Goal: Task Accomplishment & Management: Manage account settings

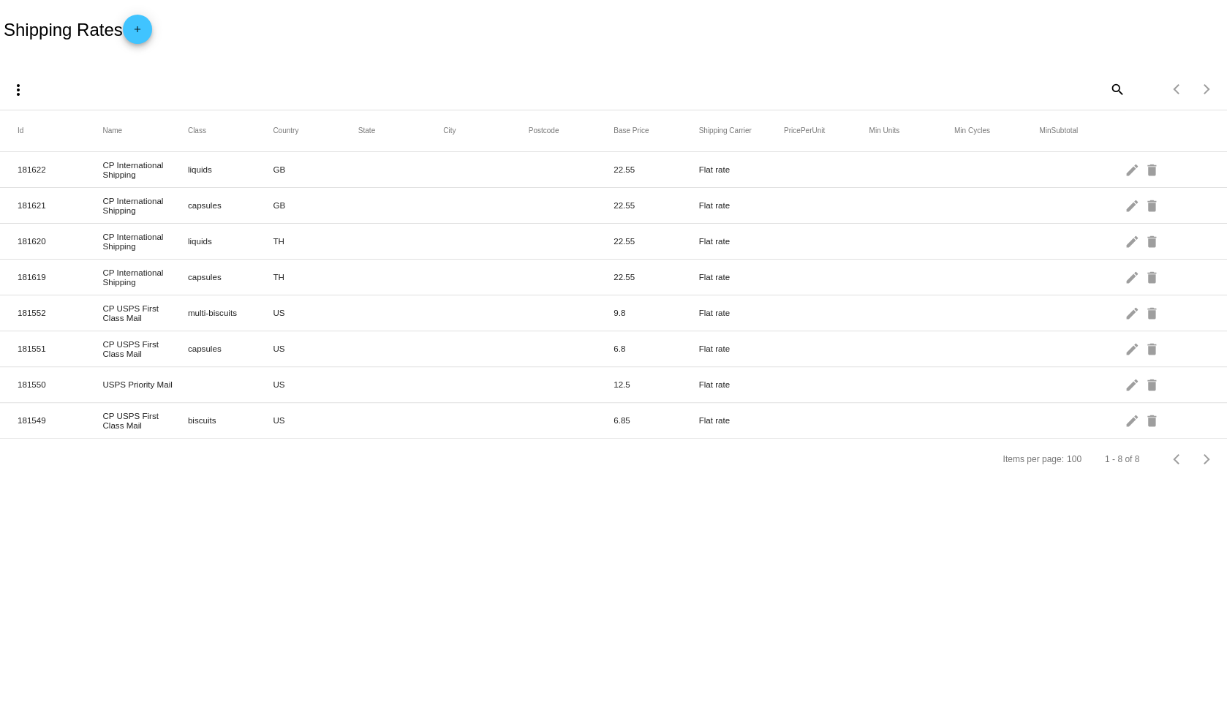
click at [350, 181] on mat-row "181622 CP International Shipping liquids GB 22.55 Flat rate edit delete" at bounding box center [613, 170] width 1227 height 36
click at [1129, 172] on mat-icon "edit" at bounding box center [1133, 169] width 18 height 23
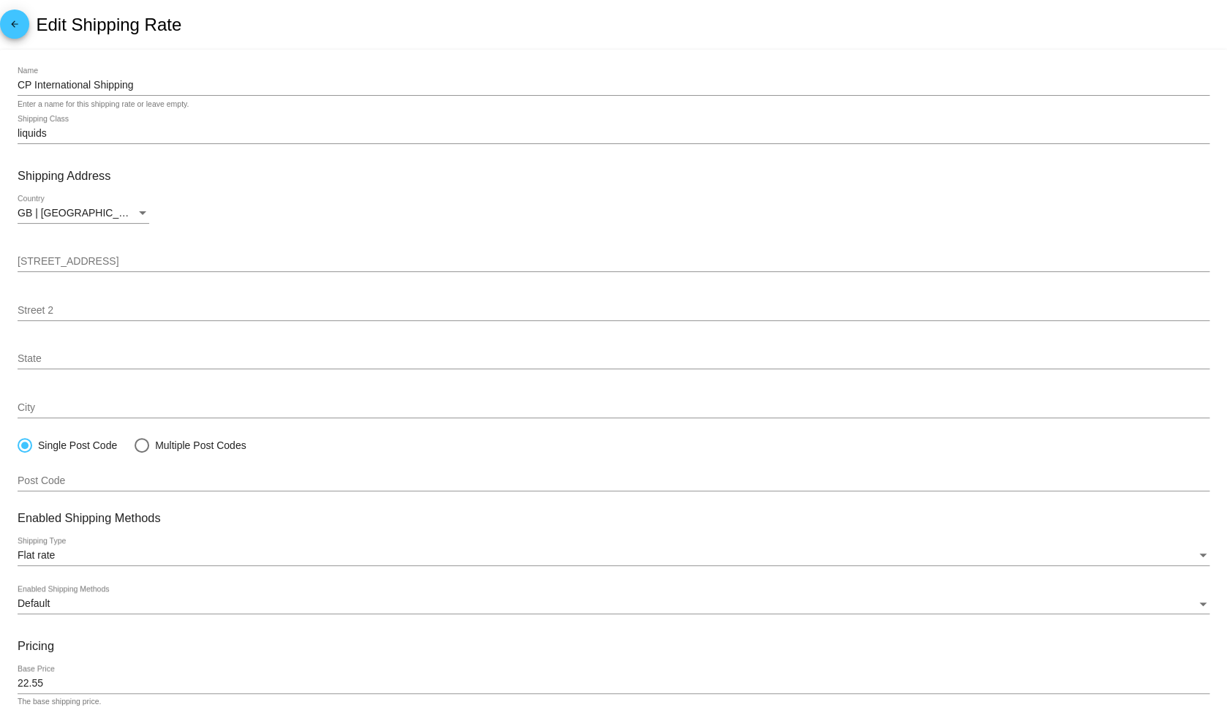
click at [21, 20] on span "arrow_back" at bounding box center [15, 28] width 18 height 36
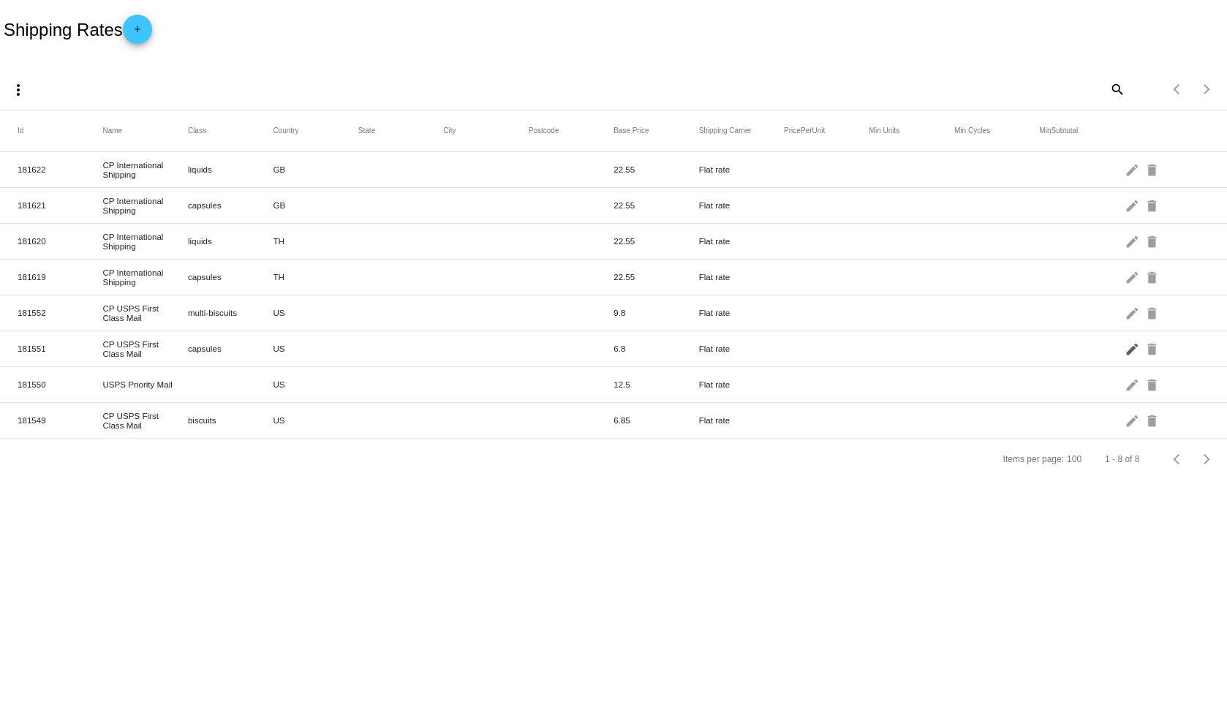
click at [1131, 351] on mat-icon "edit" at bounding box center [1133, 348] width 18 height 23
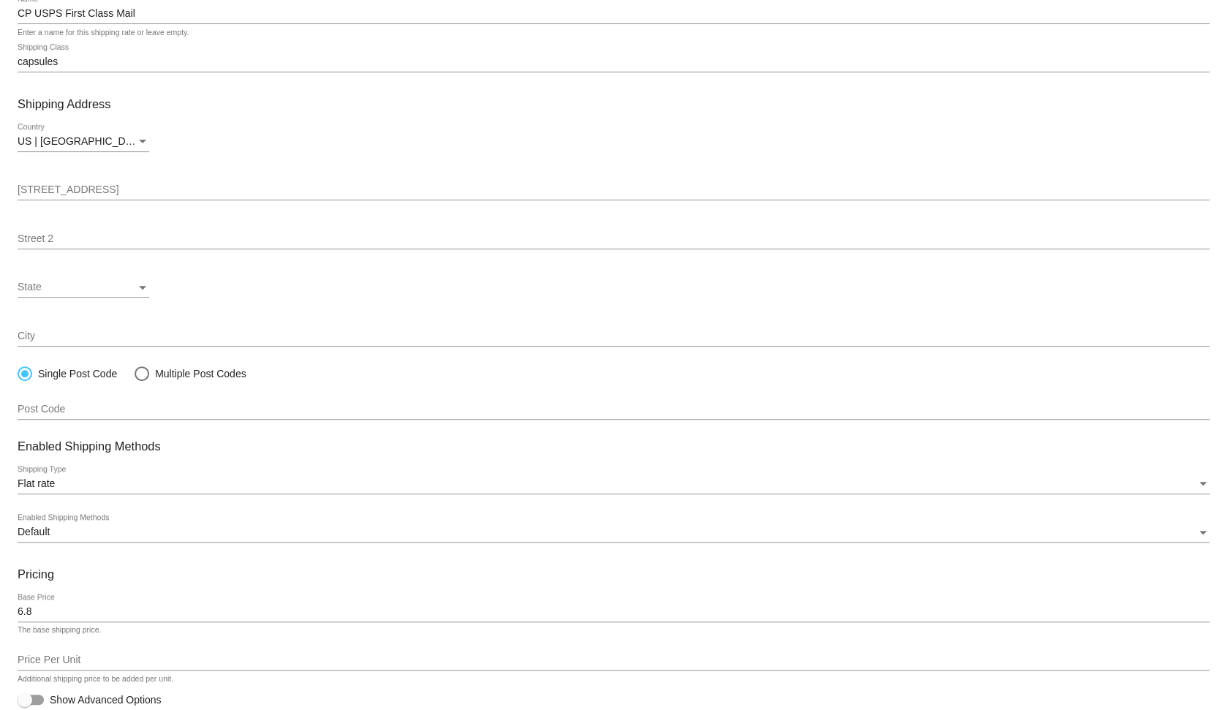
scroll to position [129, 0]
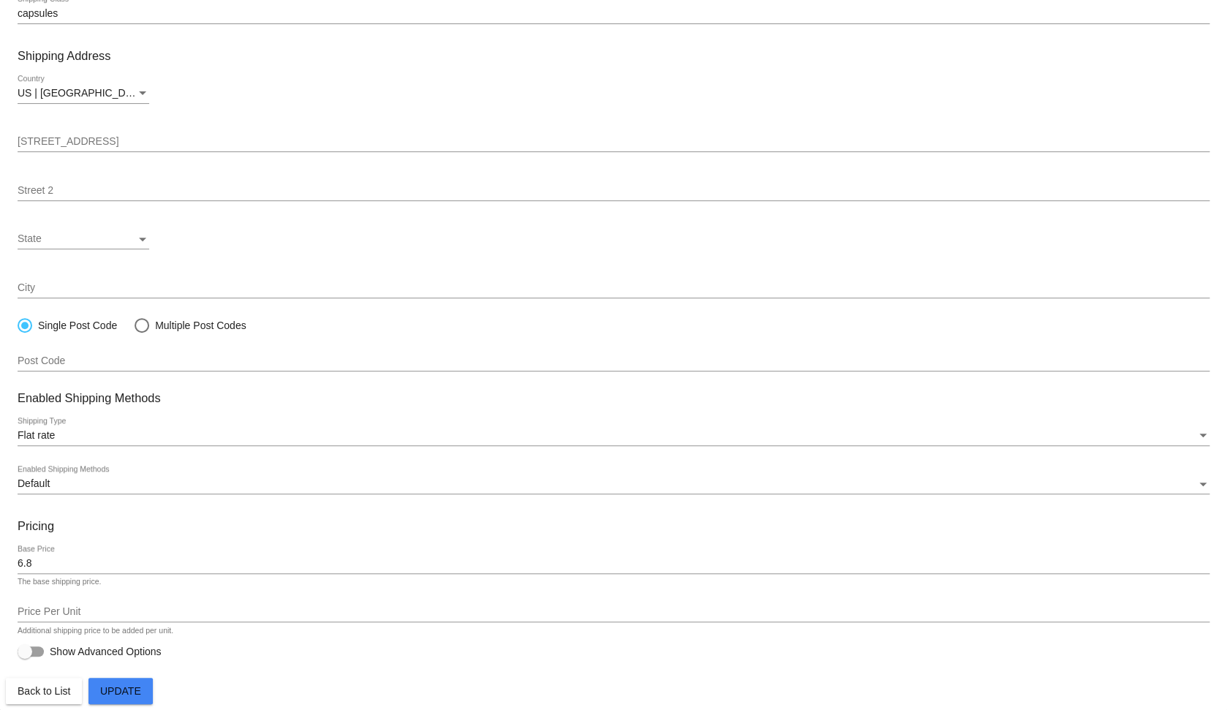
click at [143, 657] on span "Show Advanced Options" at bounding box center [106, 651] width 112 height 15
click at [25, 657] on input "Show Advanced Options" at bounding box center [24, 657] width 1 height 1
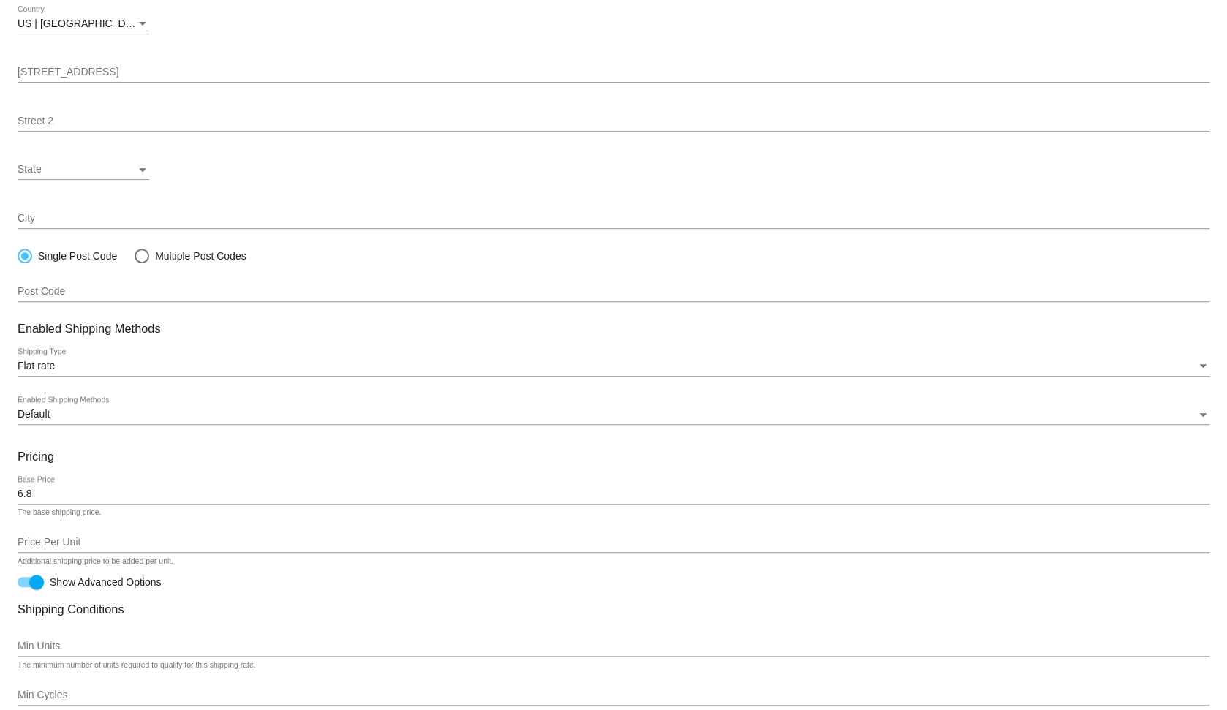
scroll to position [486, 0]
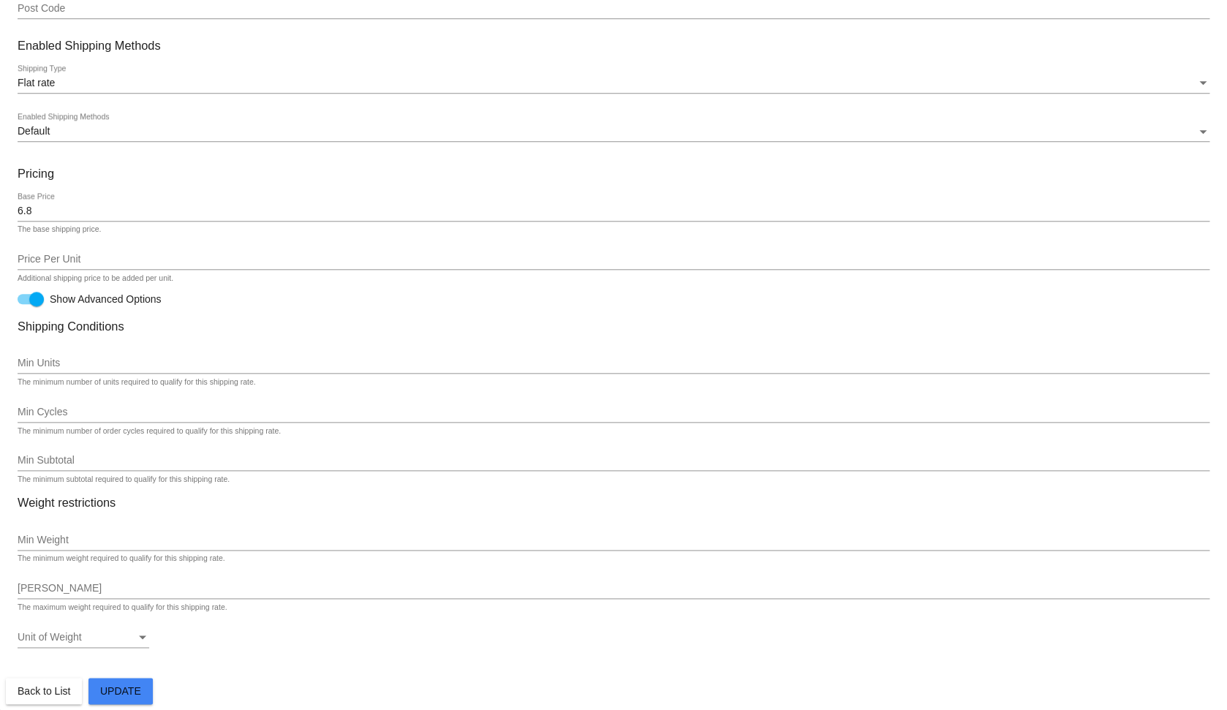
click at [88, 293] on span "Show Advanced Options" at bounding box center [106, 299] width 112 height 15
click at [25, 304] on input "Show Advanced Options" at bounding box center [24, 304] width 1 height 1
checkbox input "false"
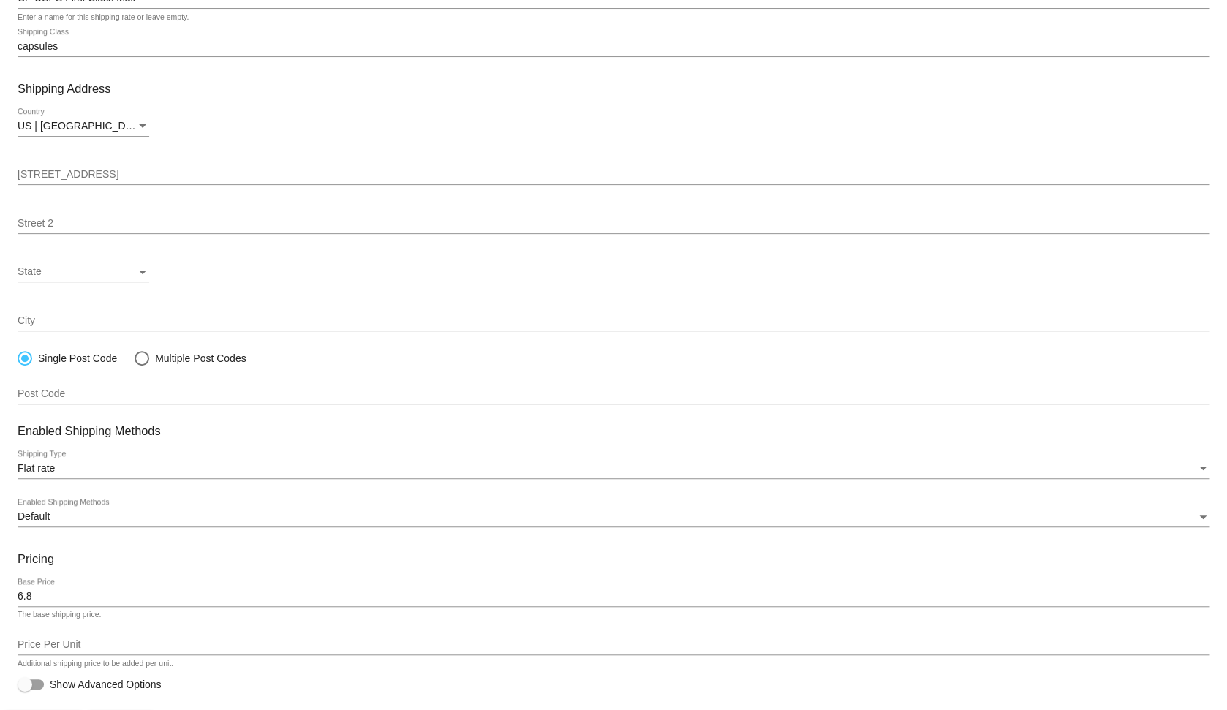
scroll to position [129, 0]
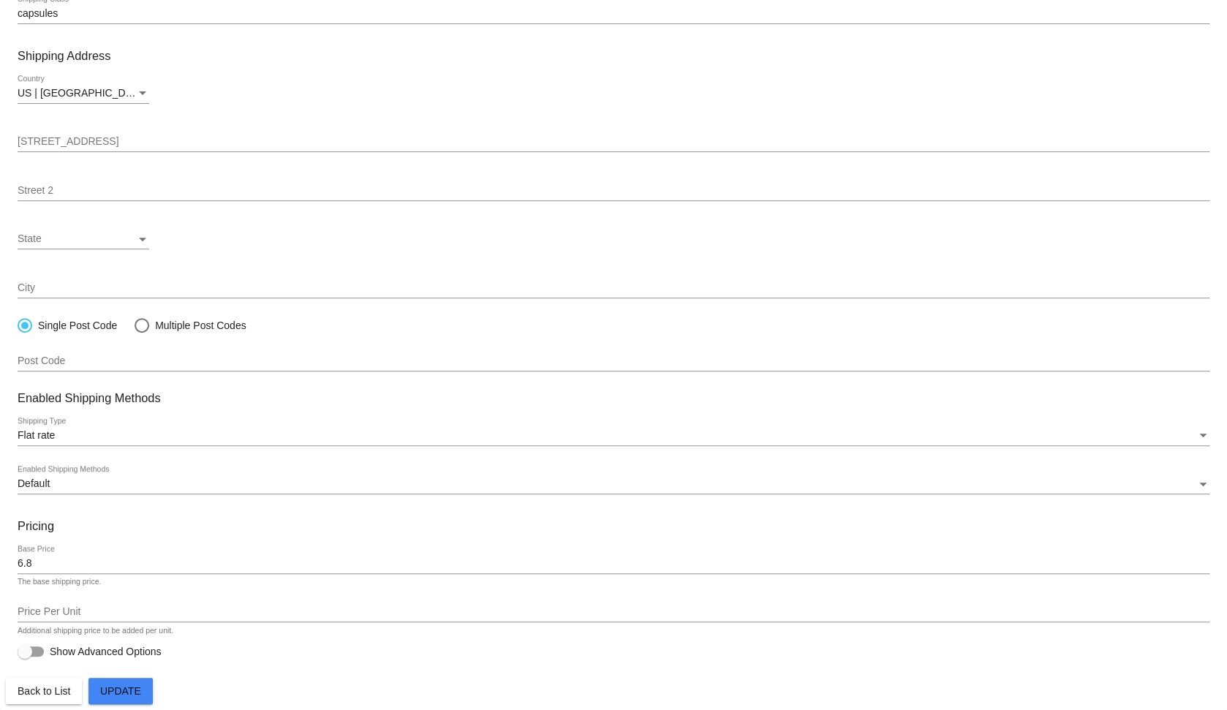
click at [136, 687] on span "Update" at bounding box center [120, 691] width 41 height 12
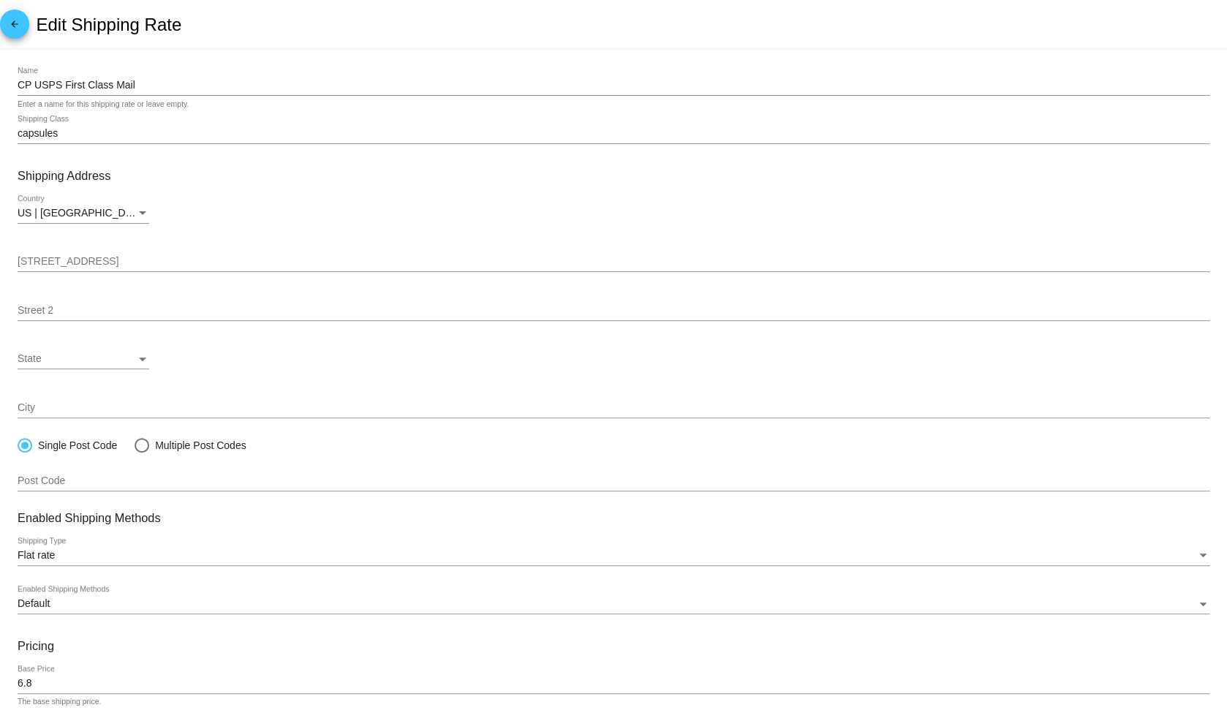
click at [20, 26] on mat-icon "arrow_back" at bounding box center [15, 28] width 18 height 18
